Goal: Information Seeking & Learning: Understand process/instructions

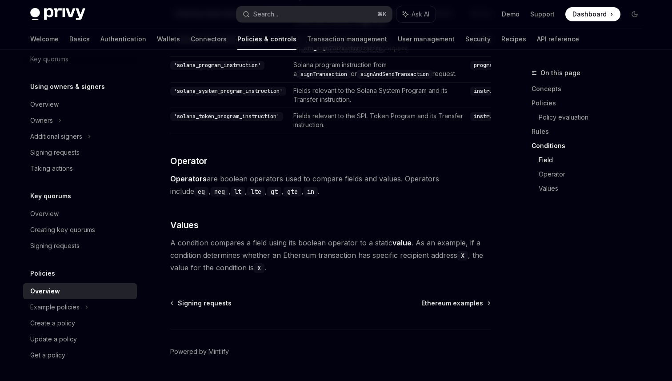
scroll to position [2654, 0]
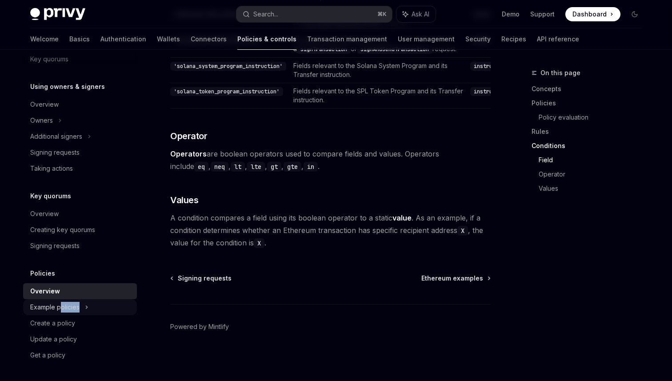
click at [60, 312] on div "Example policies" at bounding box center [80, 307] width 114 height 16
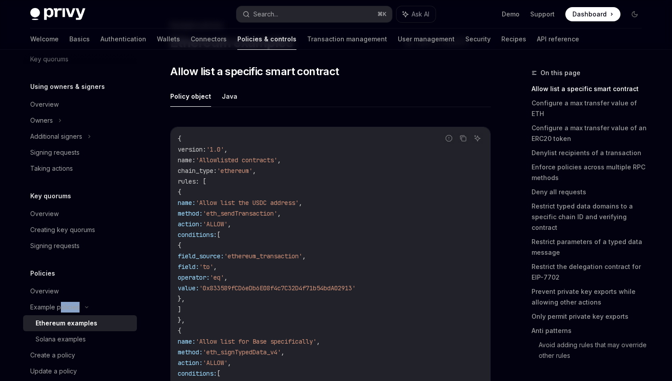
scroll to position [48, 0]
click at [222, 93] on button "Java" at bounding box center [230, 95] width 16 height 21
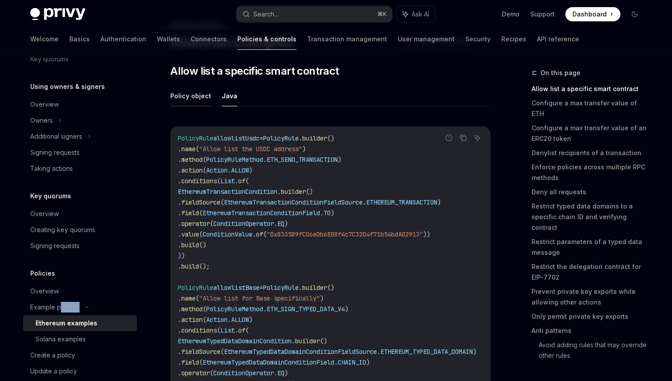
click at [198, 98] on button "Policy object" at bounding box center [190, 95] width 41 height 21
type textarea "*"
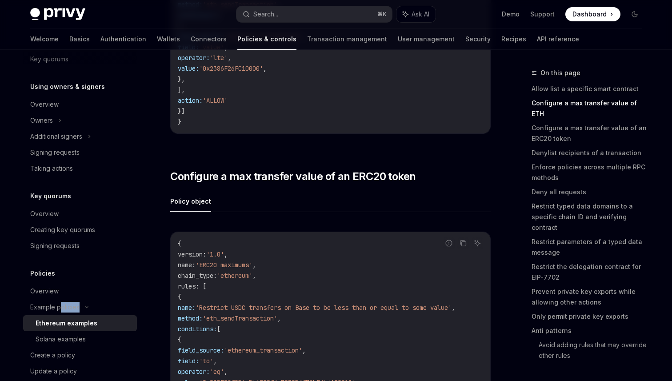
scroll to position [704, 0]
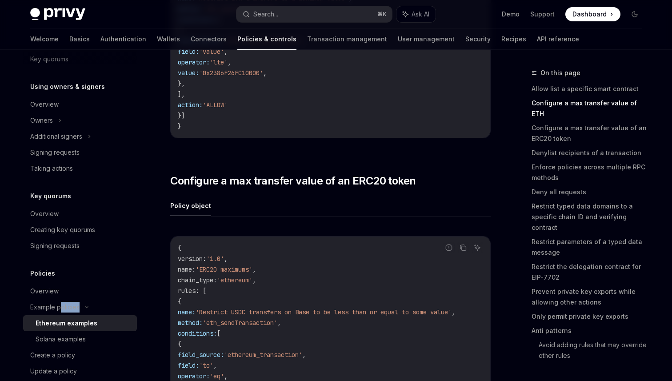
click at [368, 184] on span "Configure a max transfer value of an ERC20 token" at bounding box center [292, 181] width 245 height 14
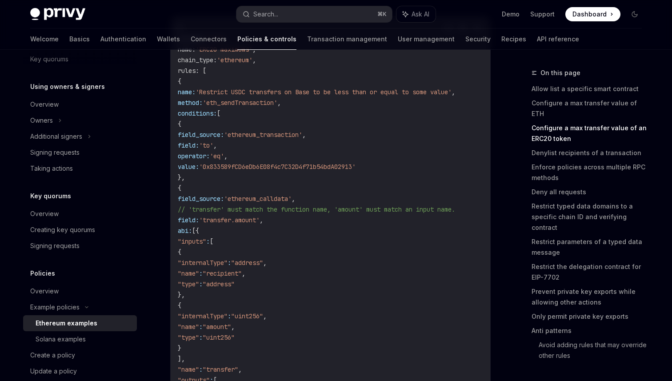
scroll to position [949, 0]
